Goal: Transaction & Acquisition: Register for event/course

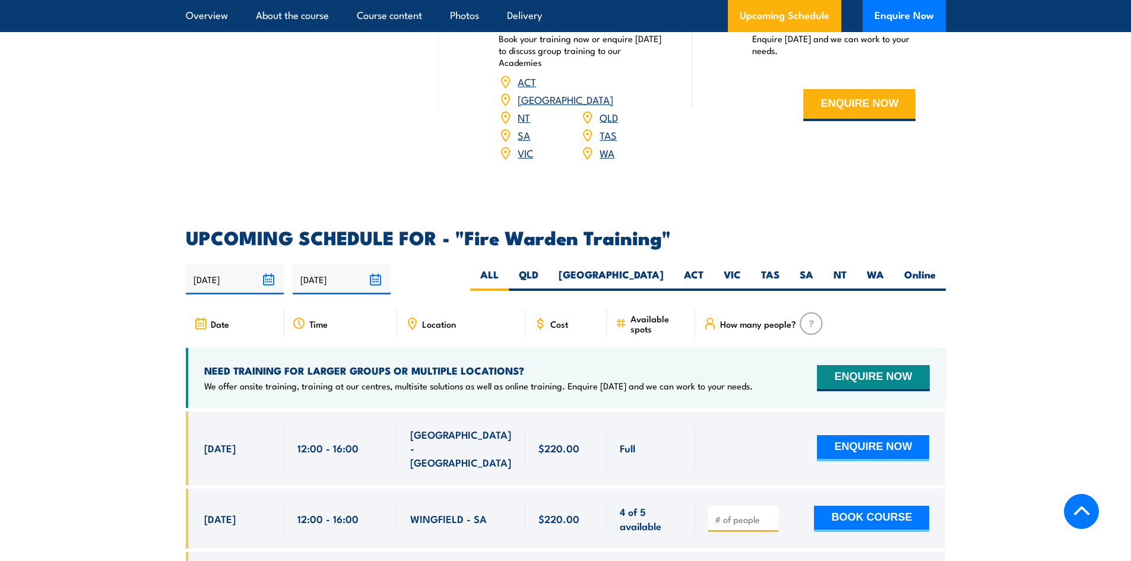
scroll to position [2018, 0]
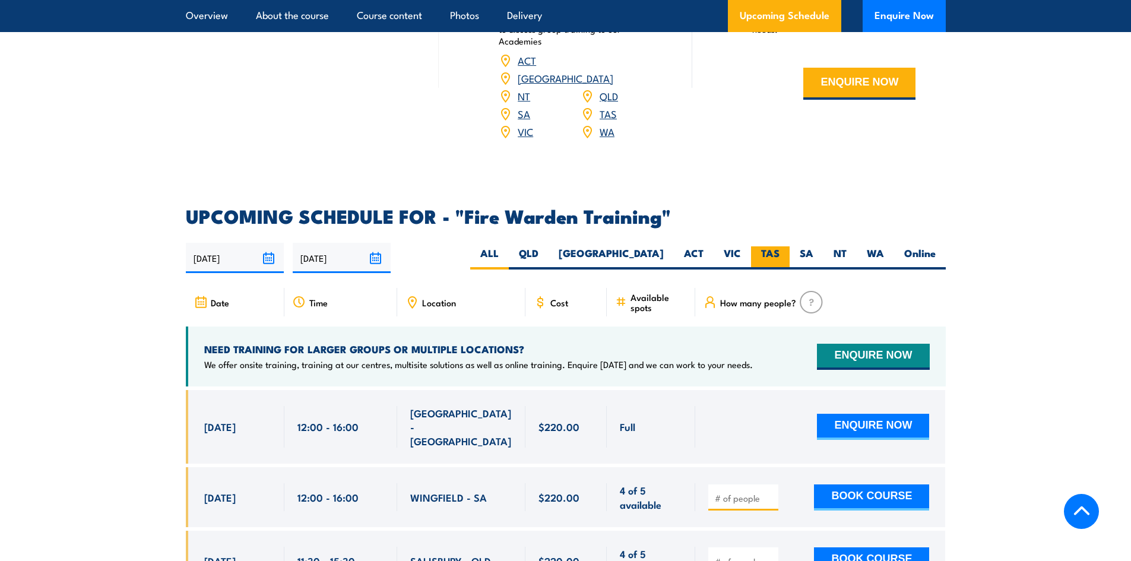
click at [766, 246] on label "TAS" at bounding box center [770, 257] width 39 height 23
click at [779, 246] on input "TAS" at bounding box center [783, 250] width 8 height 8
radio input "true"
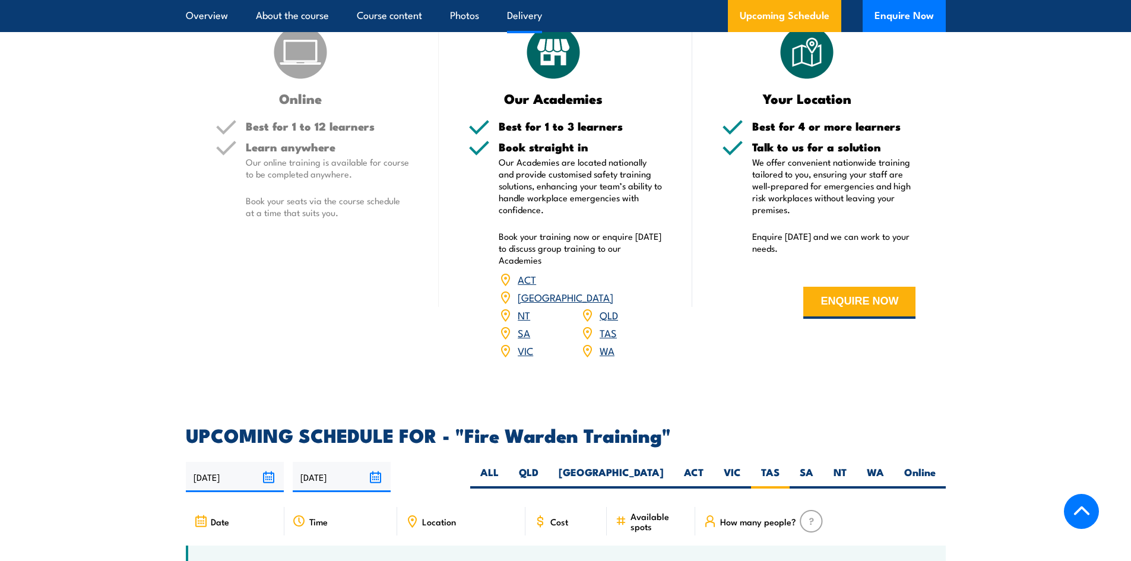
scroll to position [1792, 0]
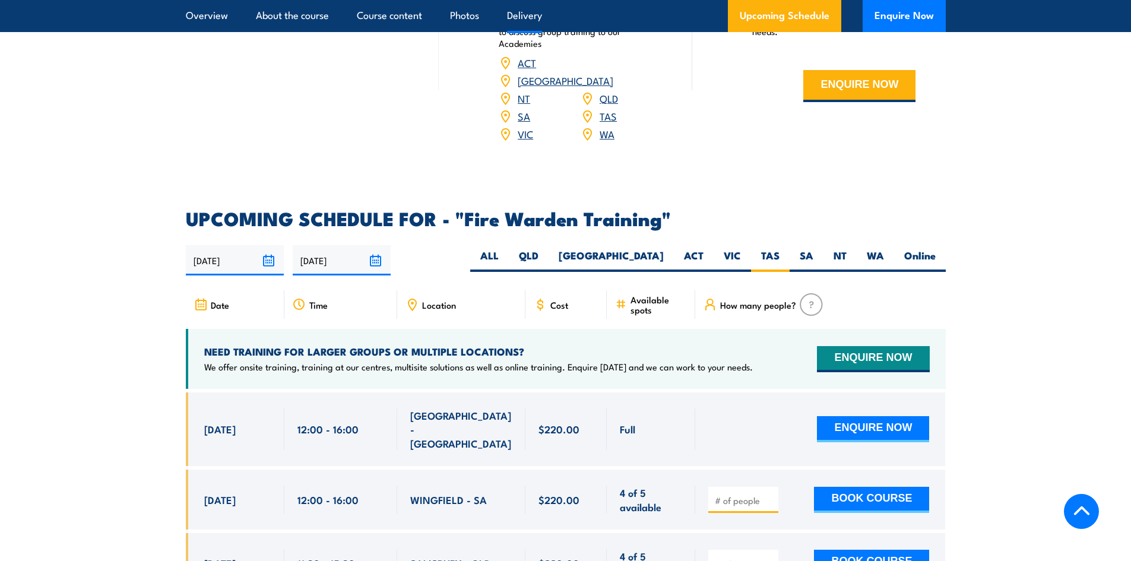
scroll to position [2018, 0]
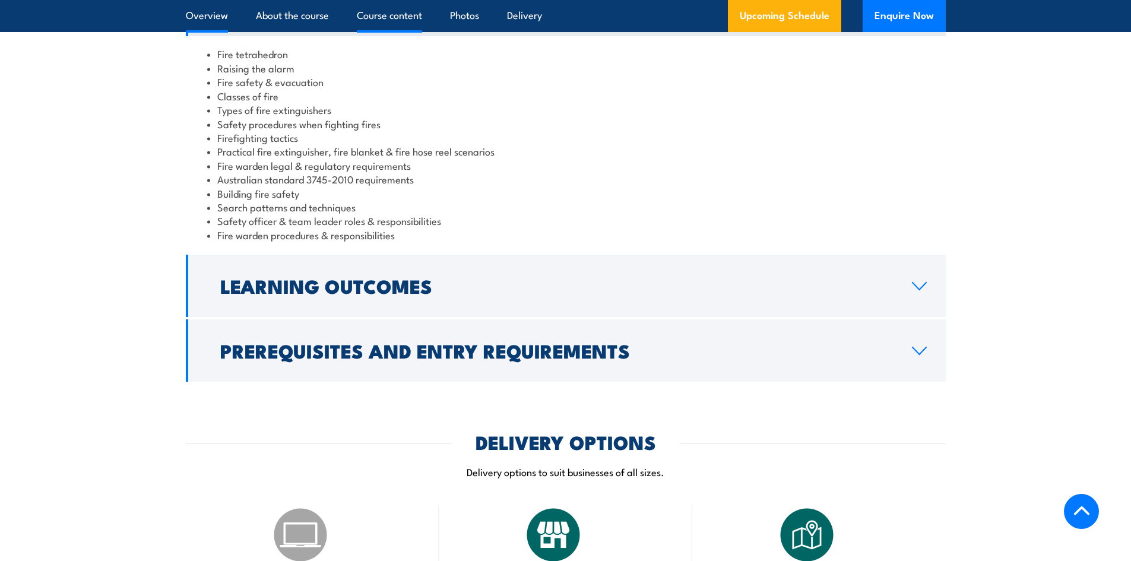
scroll to position [890, 0]
